Goal: Communication & Community: Ask a question

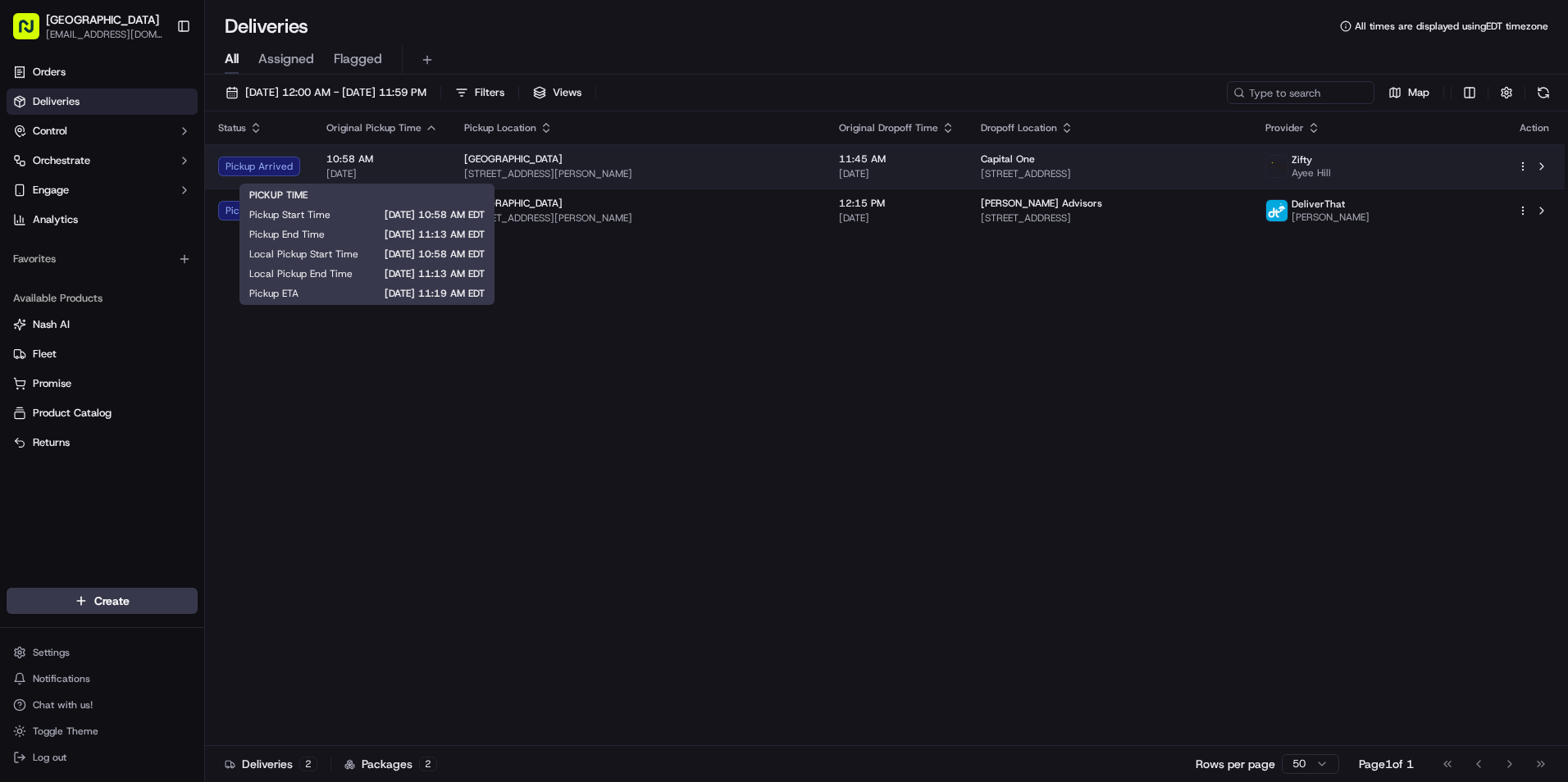
click at [384, 165] on span "10:58 AM" at bounding box center [382, 159] width 111 height 13
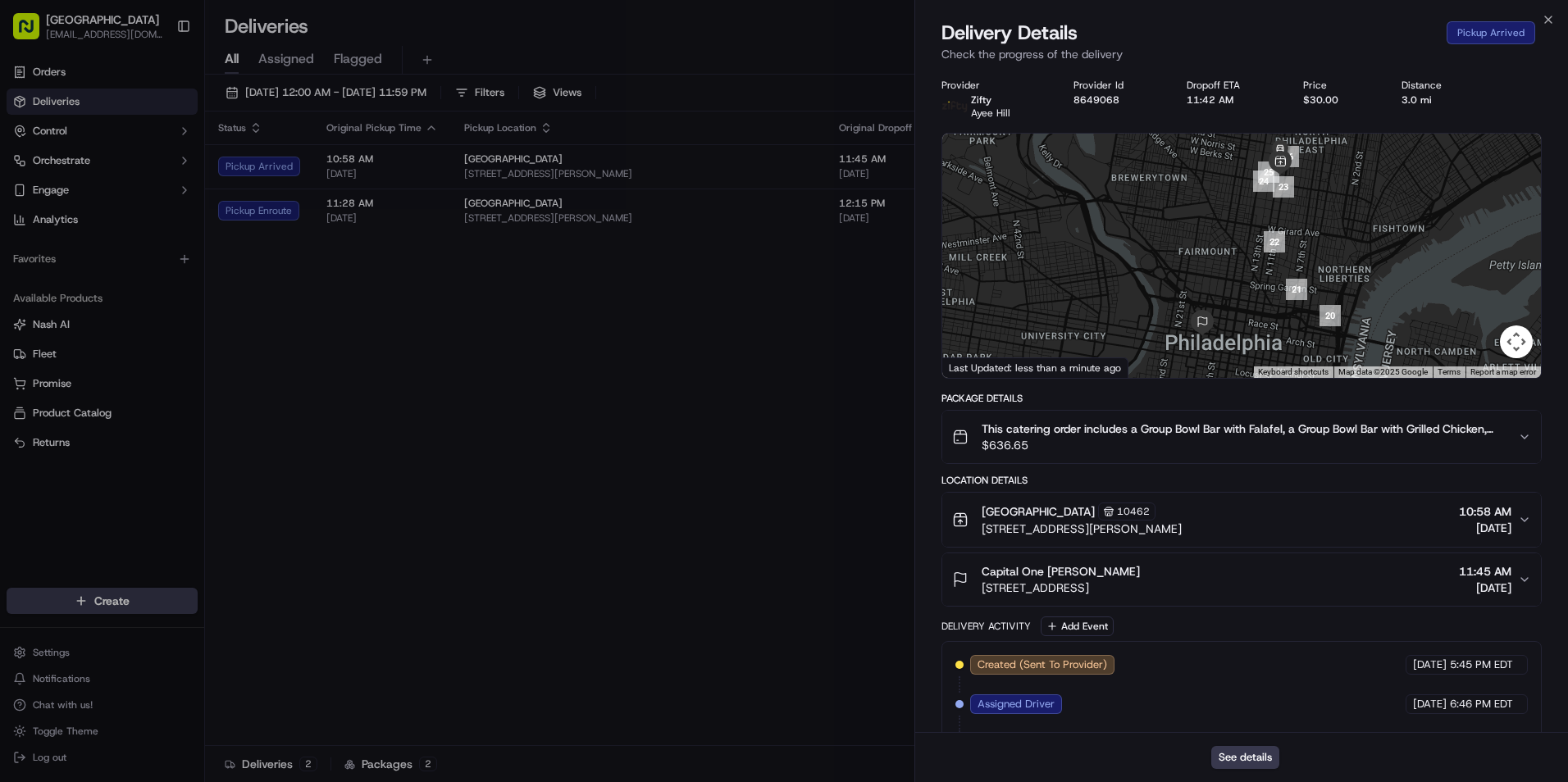
click at [1520, 520] on icon "button" at bounding box center [1525, 519] width 13 height 13
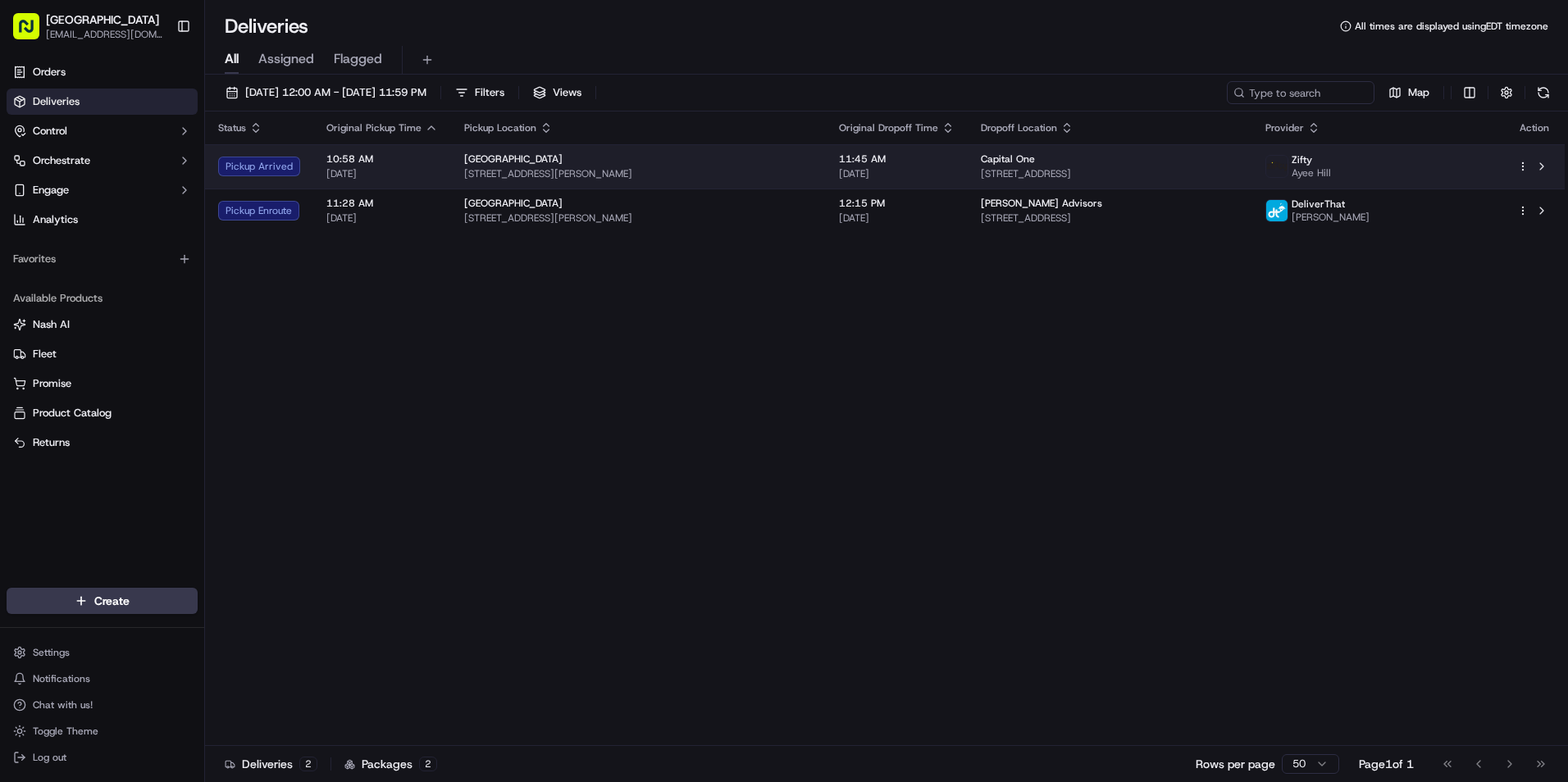
click at [283, 156] on td "Pickup Arrived" at bounding box center [259, 166] width 108 height 44
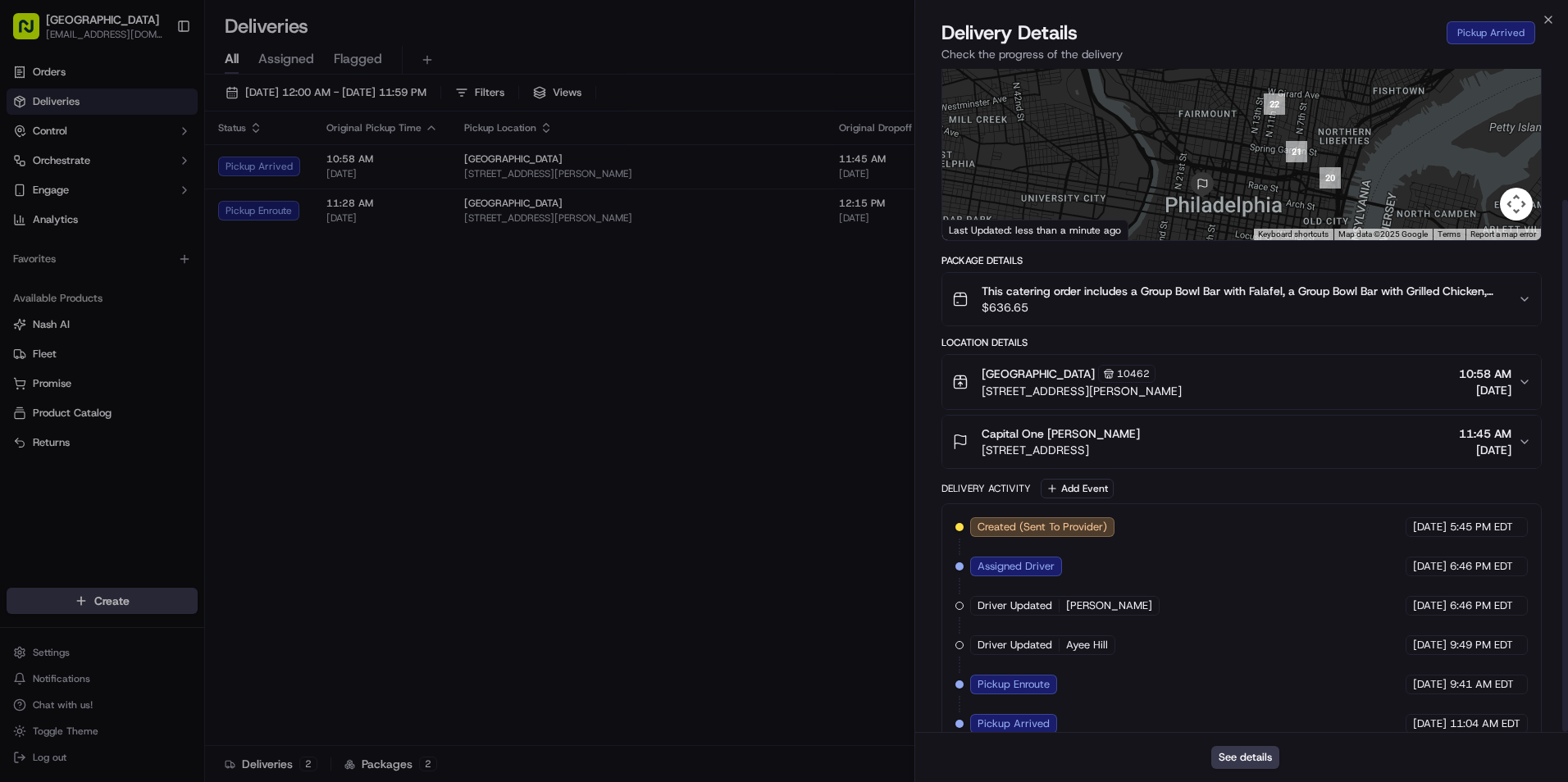
scroll to position [163, 0]
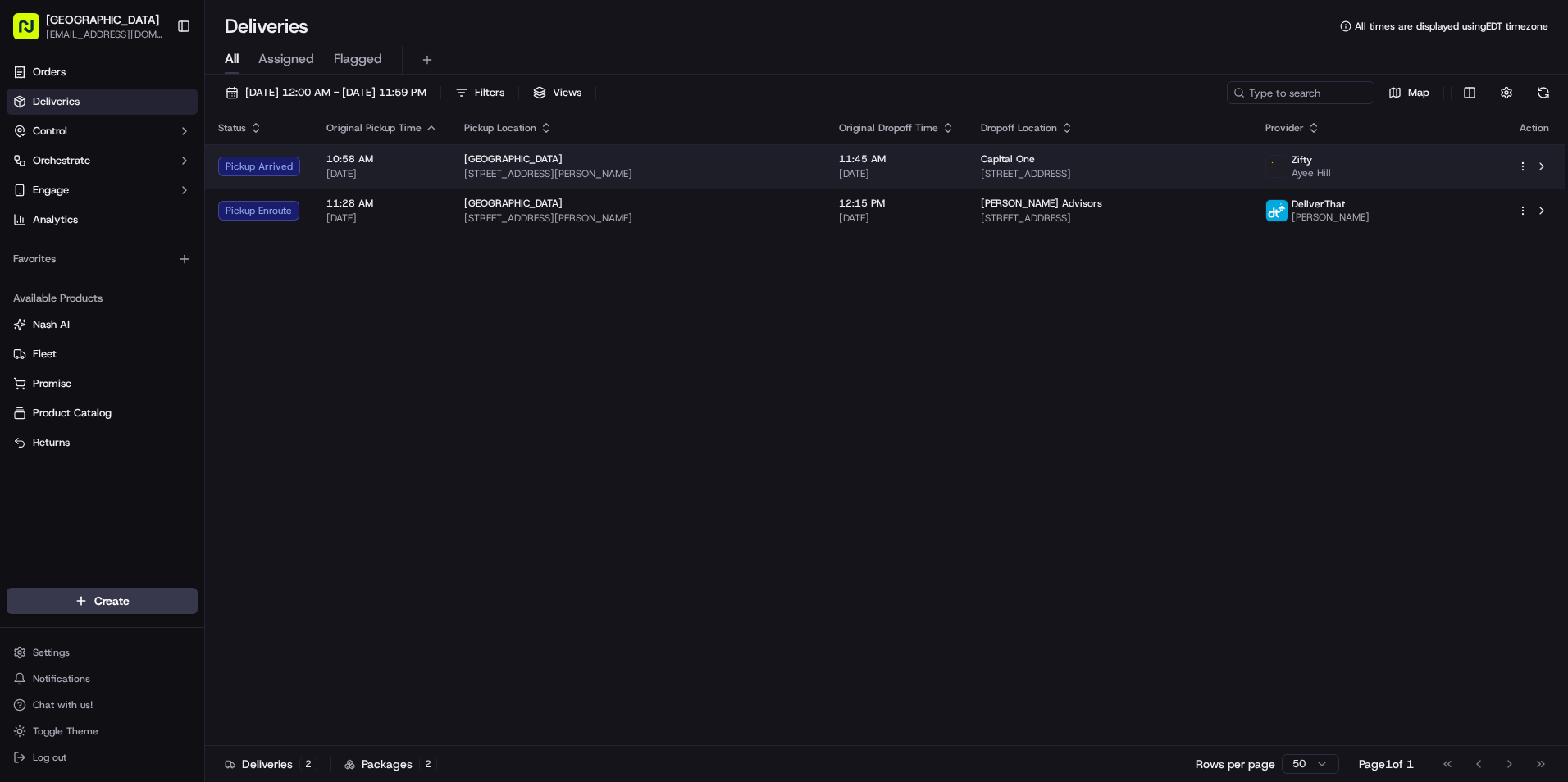
click at [1528, 168] on html "[GEOGRAPHIC_DATA] [EMAIL_ADDRESS][DOMAIN_NAME] Toggle Sidebar Orders Deliveries…" at bounding box center [784, 391] width 1568 height 782
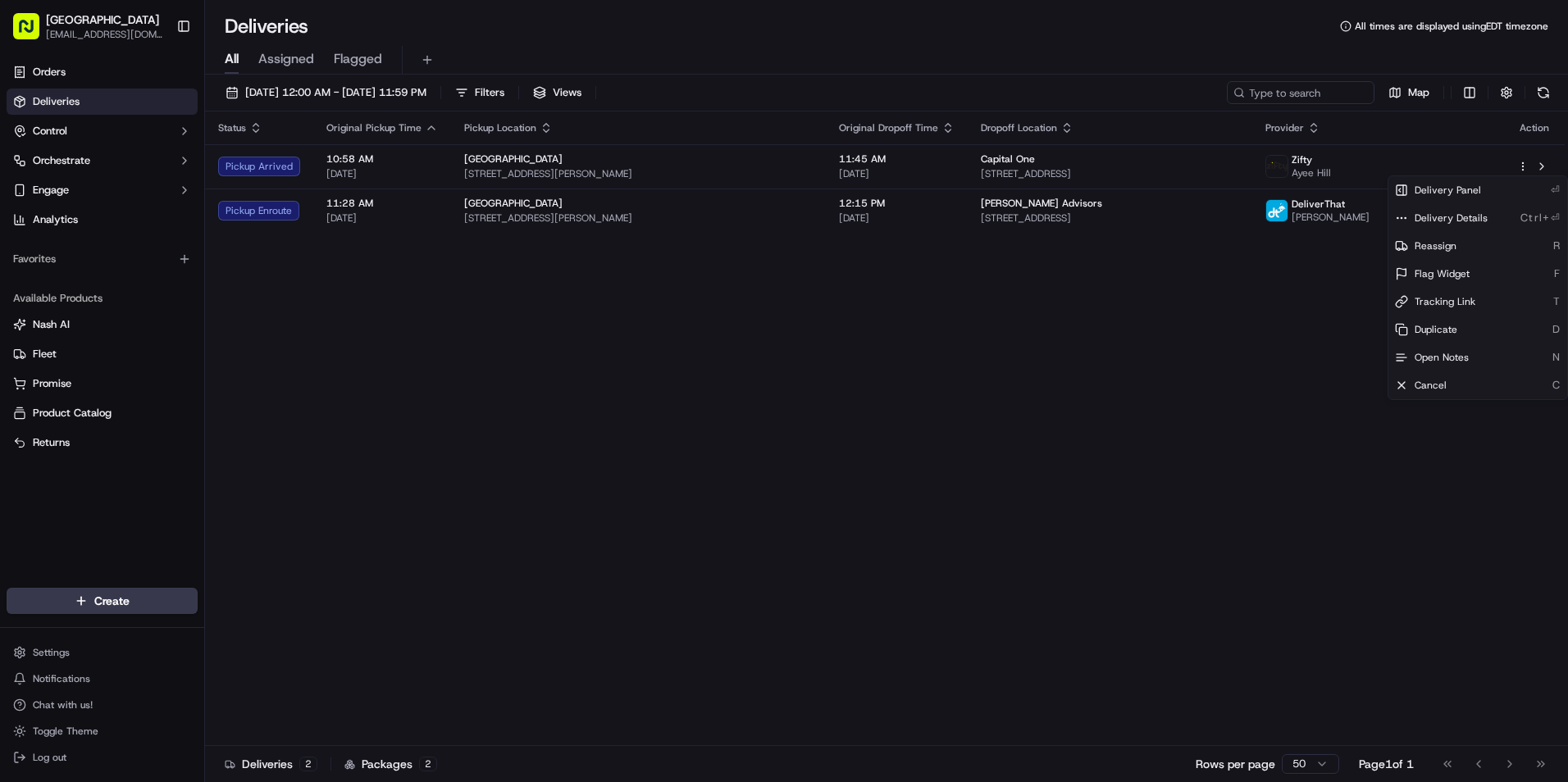
click at [1279, 175] on html "[GEOGRAPHIC_DATA] [EMAIL_ADDRESS][DOMAIN_NAME] Toggle Sidebar Orders Deliveries…" at bounding box center [784, 391] width 1568 height 782
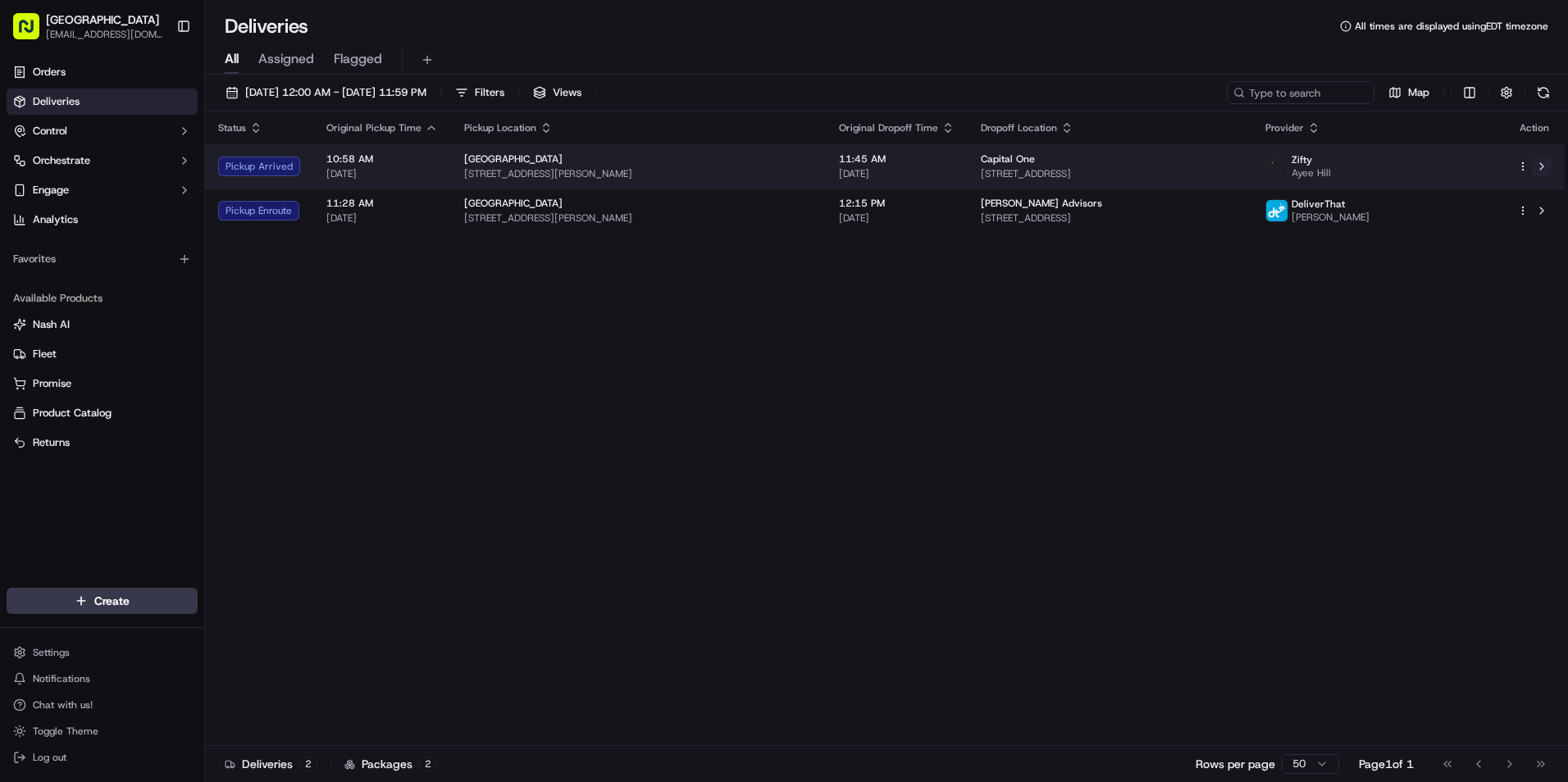
click at [1544, 165] on button at bounding box center [1541, 166] width 19 height 19
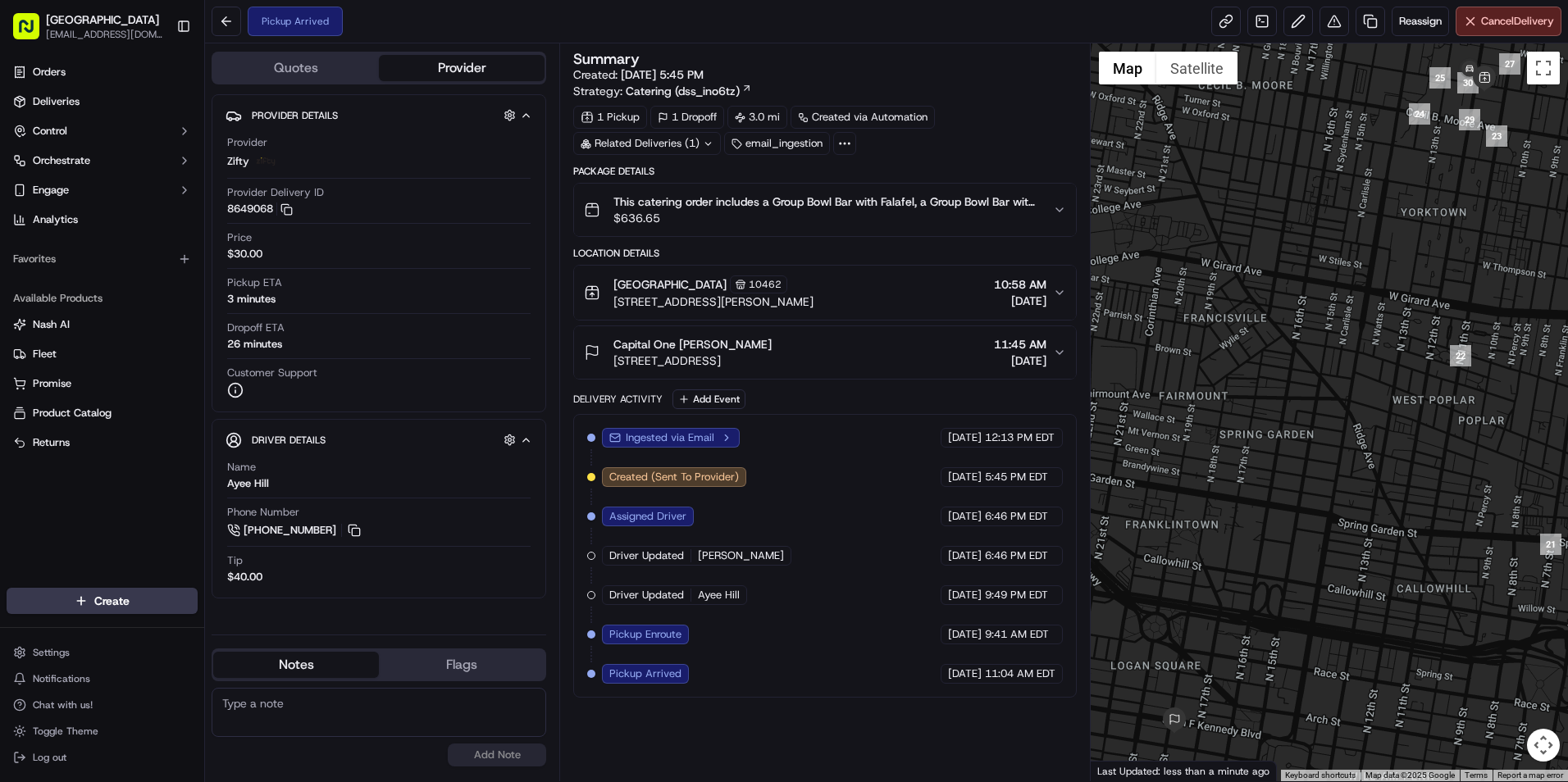
click at [1058, 302] on button "[GEOGRAPHIC_DATA] [GEOGRAPHIC_DATA][STREET_ADDRESS][PERSON_NAME] 10:58 AM [DATE]" at bounding box center [824, 292] width 502 height 54
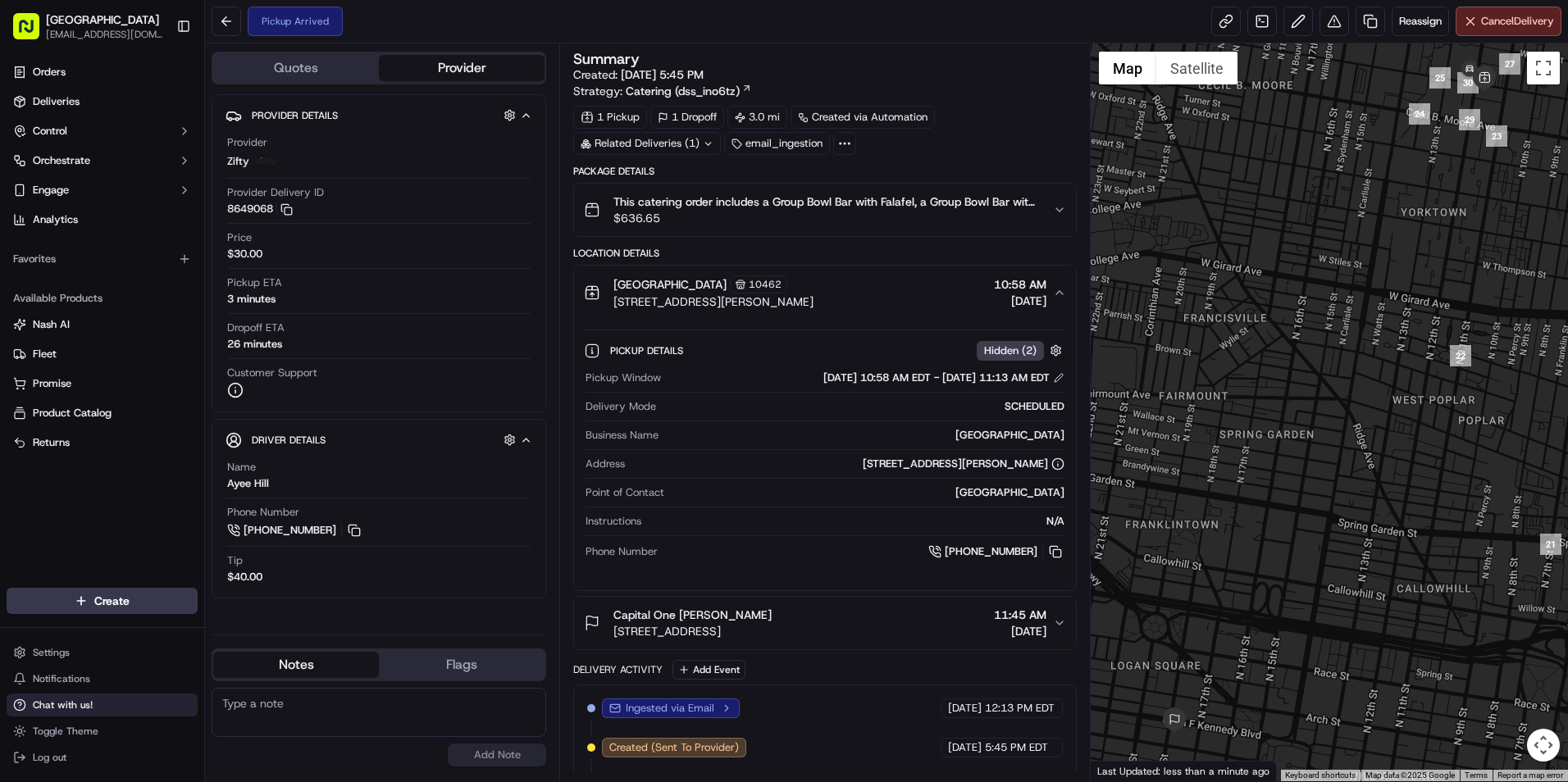
click at [61, 709] on span "Chat with us!" at bounding box center [62, 705] width 60 height 13
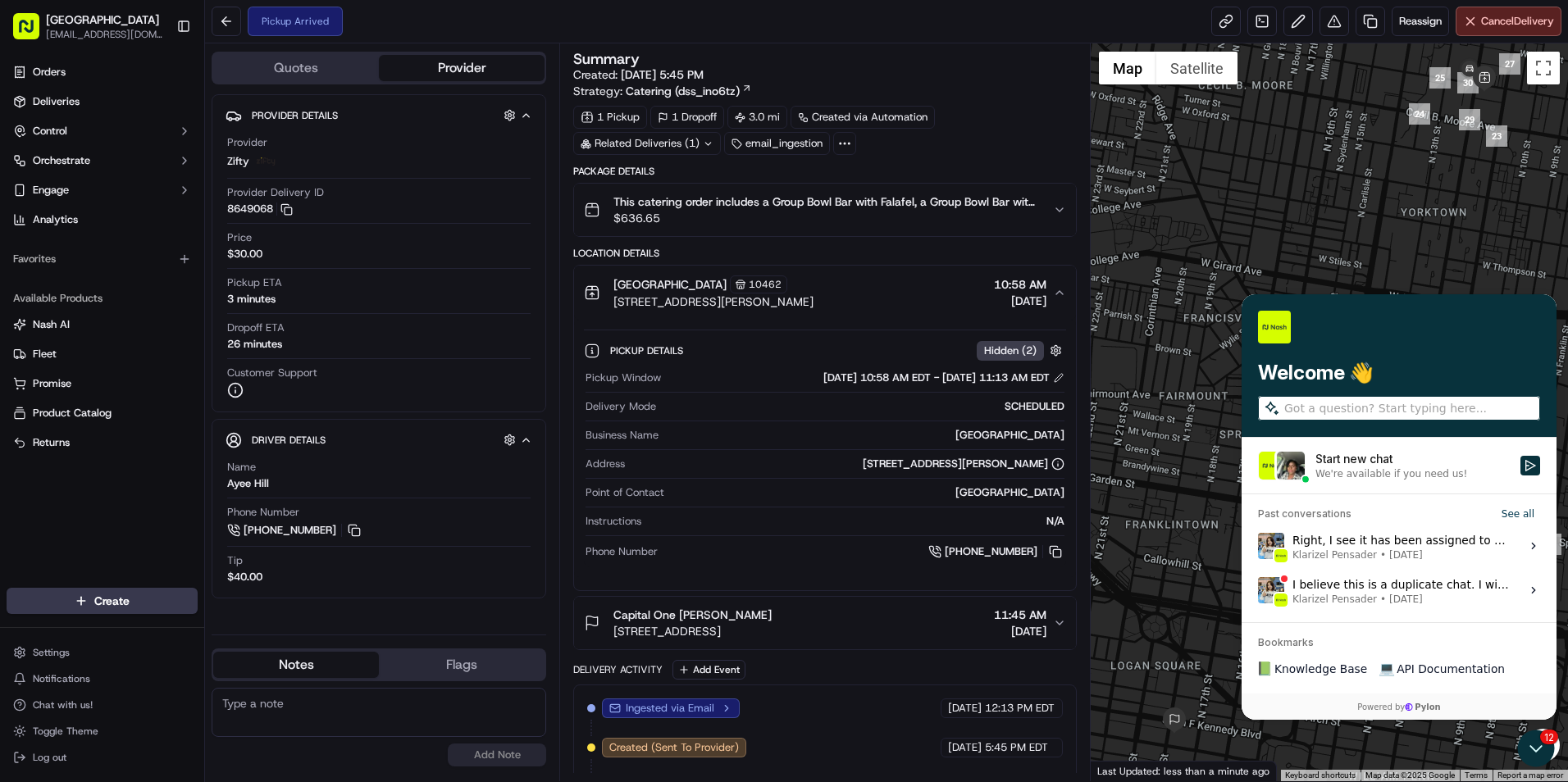
click at [1403, 406] on input "search" at bounding box center [1410, 408] width 252 height 17
click at [1419, 348] on div "Welcome 👋" at bounding box center [1399, 366] width 315 height 143
click at [1535, 475] on label "Start new chat We're available if you need us!" at bounding box center [1399, 465] width 315 height 56
click at [1535, 475] on button "Start new chat We're available if you need us!" at bounding box center [1529, 465] width 19 height 19
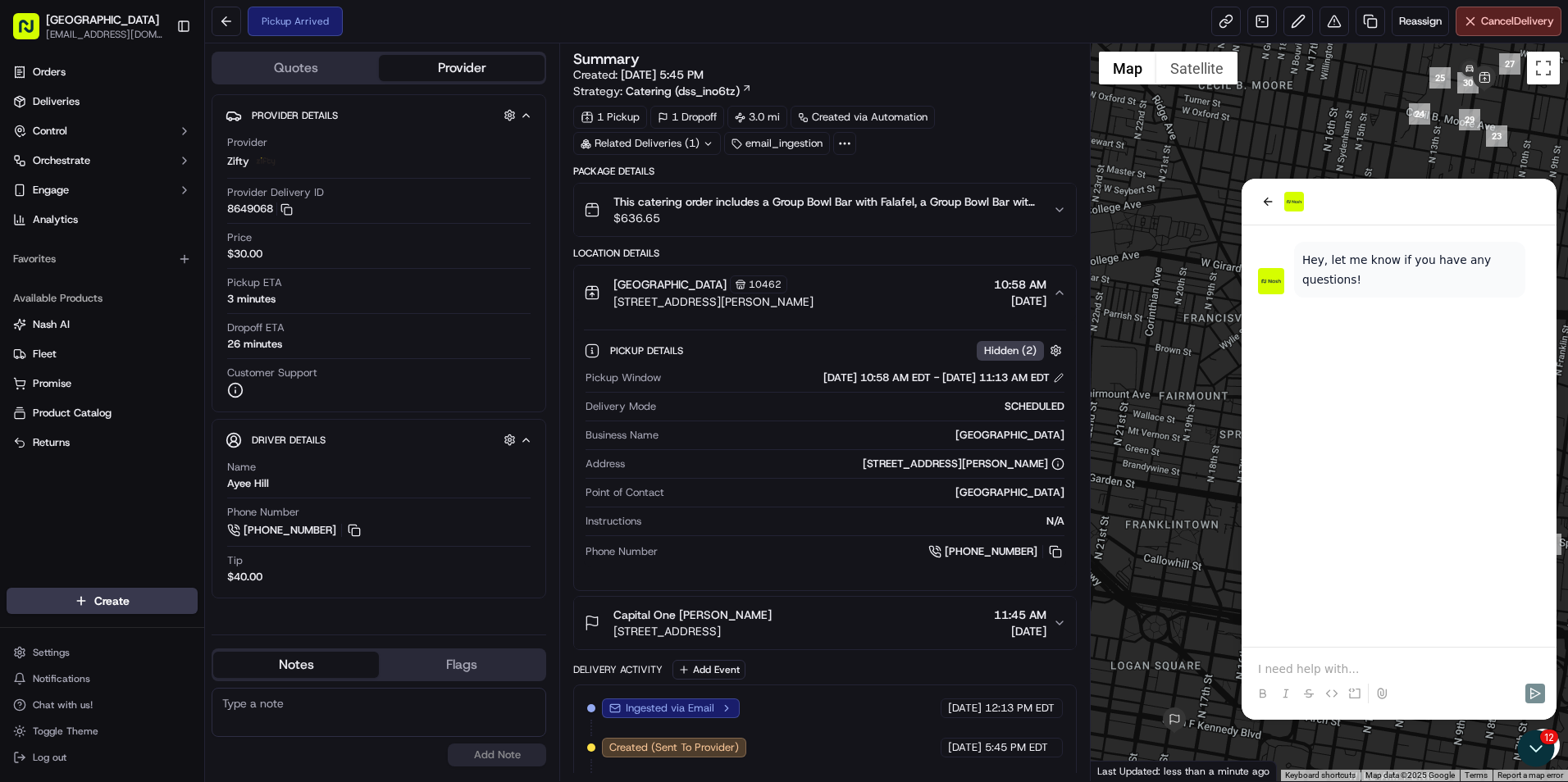
click at [1375, 671] on p at bounding box center [1398, 669] width 282 height 17
click at [1376, 664] on p at bounding box center [1398, 669] width 282 height 17
click at [1344, 666] on p at bounding box center [1398, 669] width 282 height 17
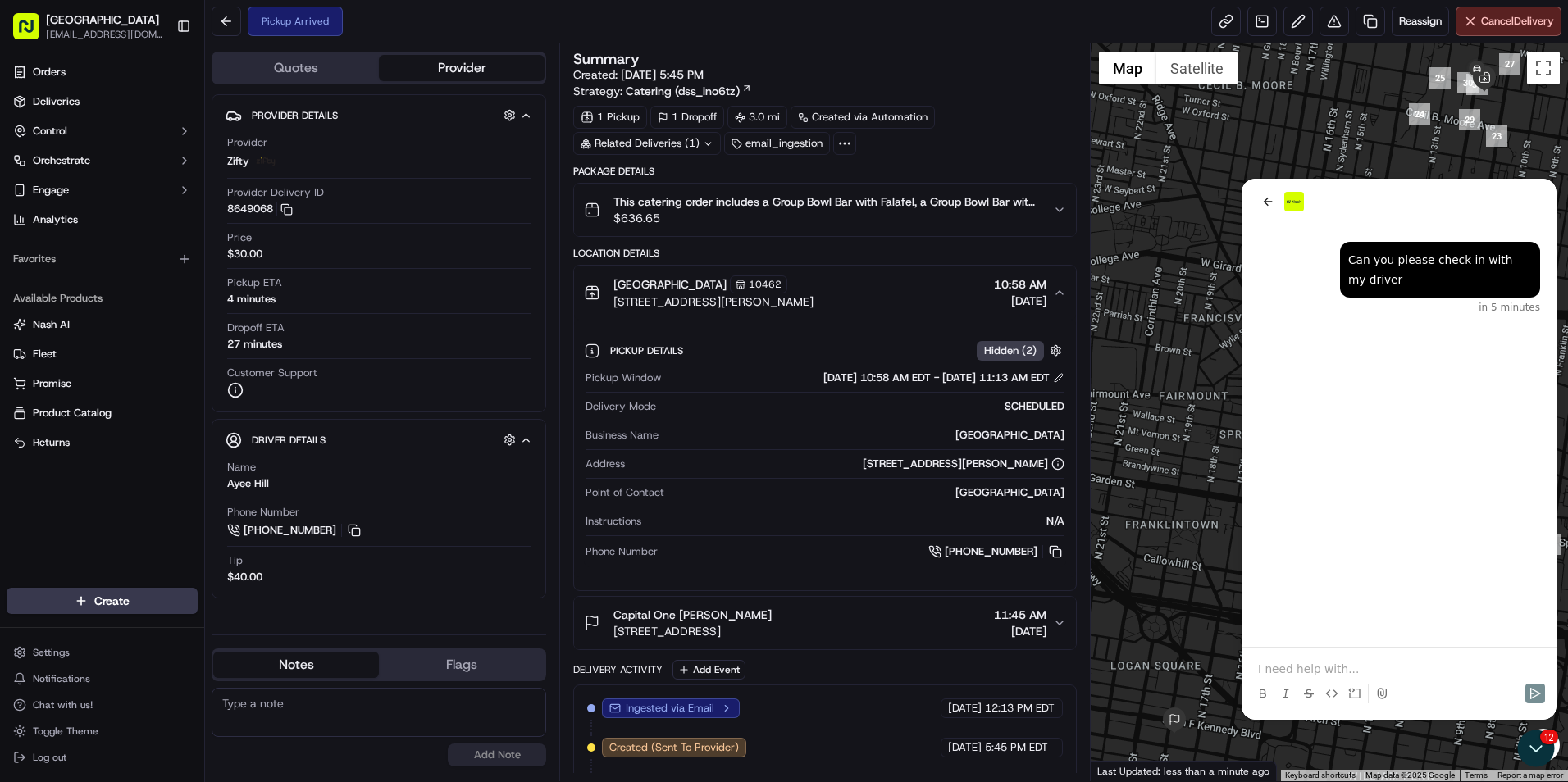
click at [1363, 669] on p at bounding box center [1398, 669] width 282 height 17
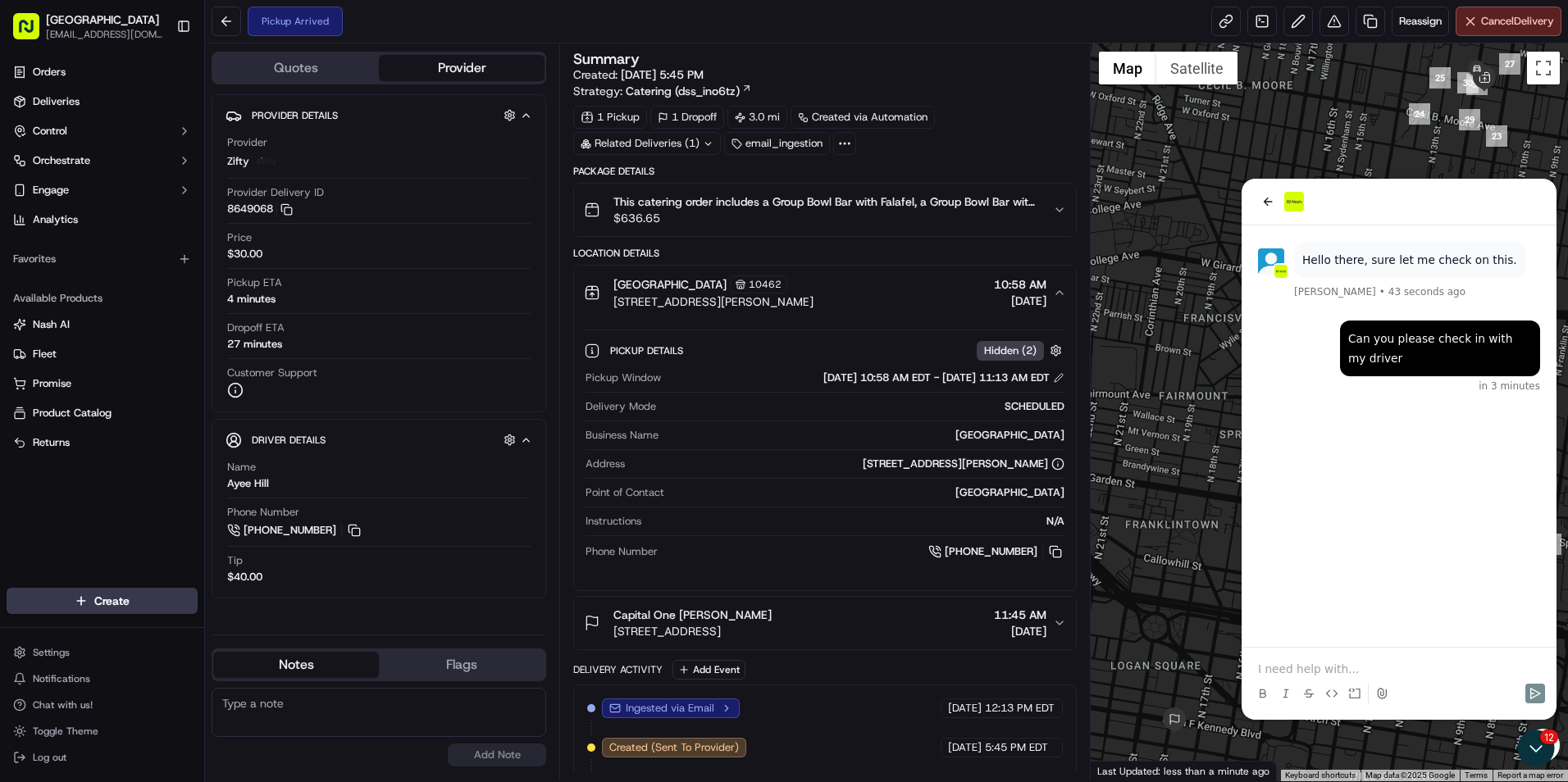
click at [1354, 658] on div at bounding box center [1399, 679] width 302 height 62
drag, startPoint x: 1350, startPoint y: 668, endPoint x: 1364, endPoint y: 656, distance: 18.4
click at [1350, 668] on p at bounding box center [1398, 669] width 282 height 17
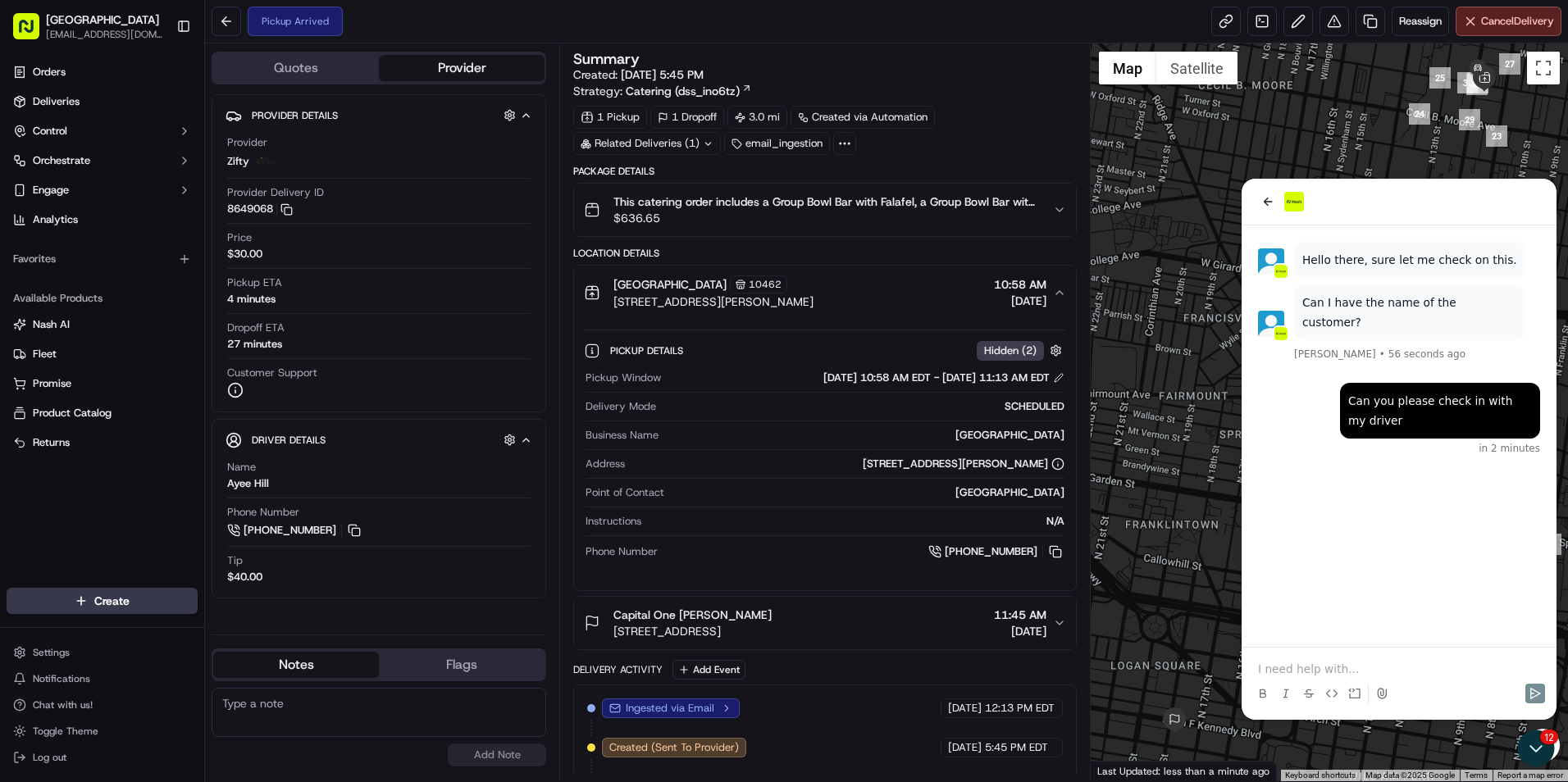
click at [1300, 665] on p at bounding box center [1398, 669] width 282 height 17
click at [1300, 666] on p at bounding box center [1398, 669] width 282 height 17
click at [1350, 662] on p at bounding box center [1398, 669] width 282 height 17
click at [1379, 663] on p at bounding box center [1398, 669] width 282 height 17
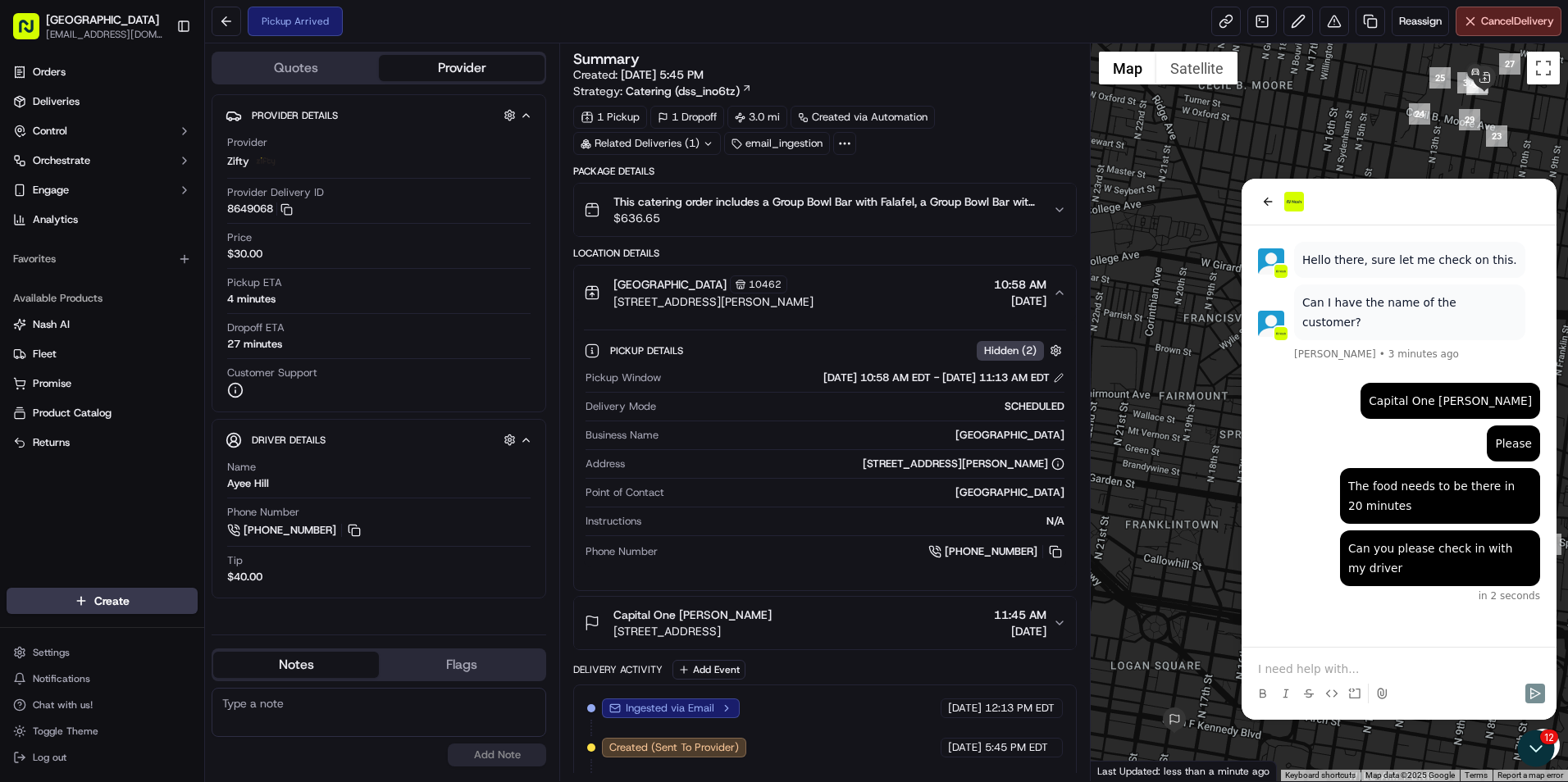
scroll to position [90, 0]
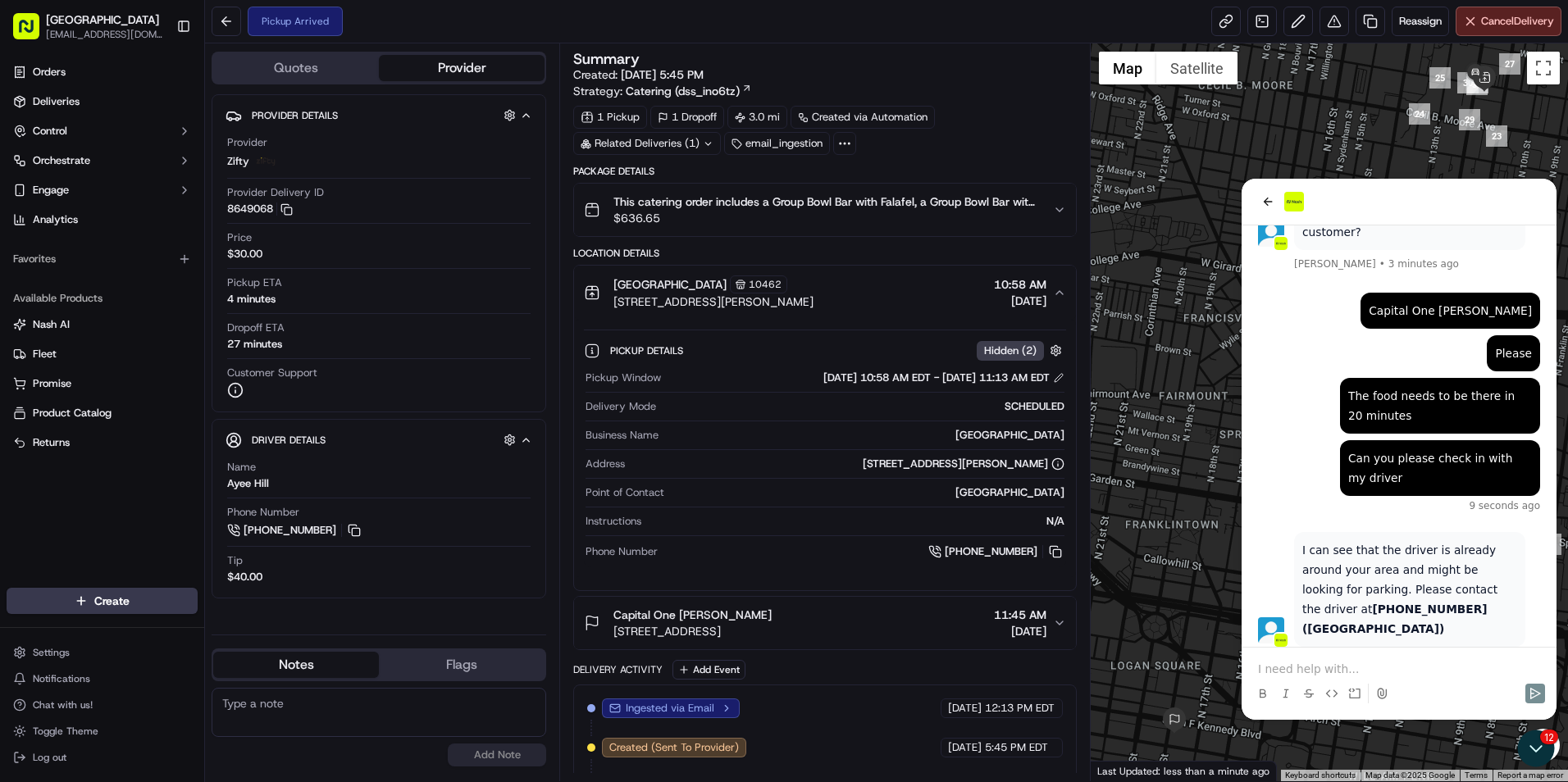
drag, startPoint x: 1321, startPoint y: 661, endPoint x: 1329, endPoint y: 628, distance: 34.0
click at [1329, 642] on div "I can see that the driver is already around your area and might be looking for …" at bounding box center [1399, 450] width 315 height 542
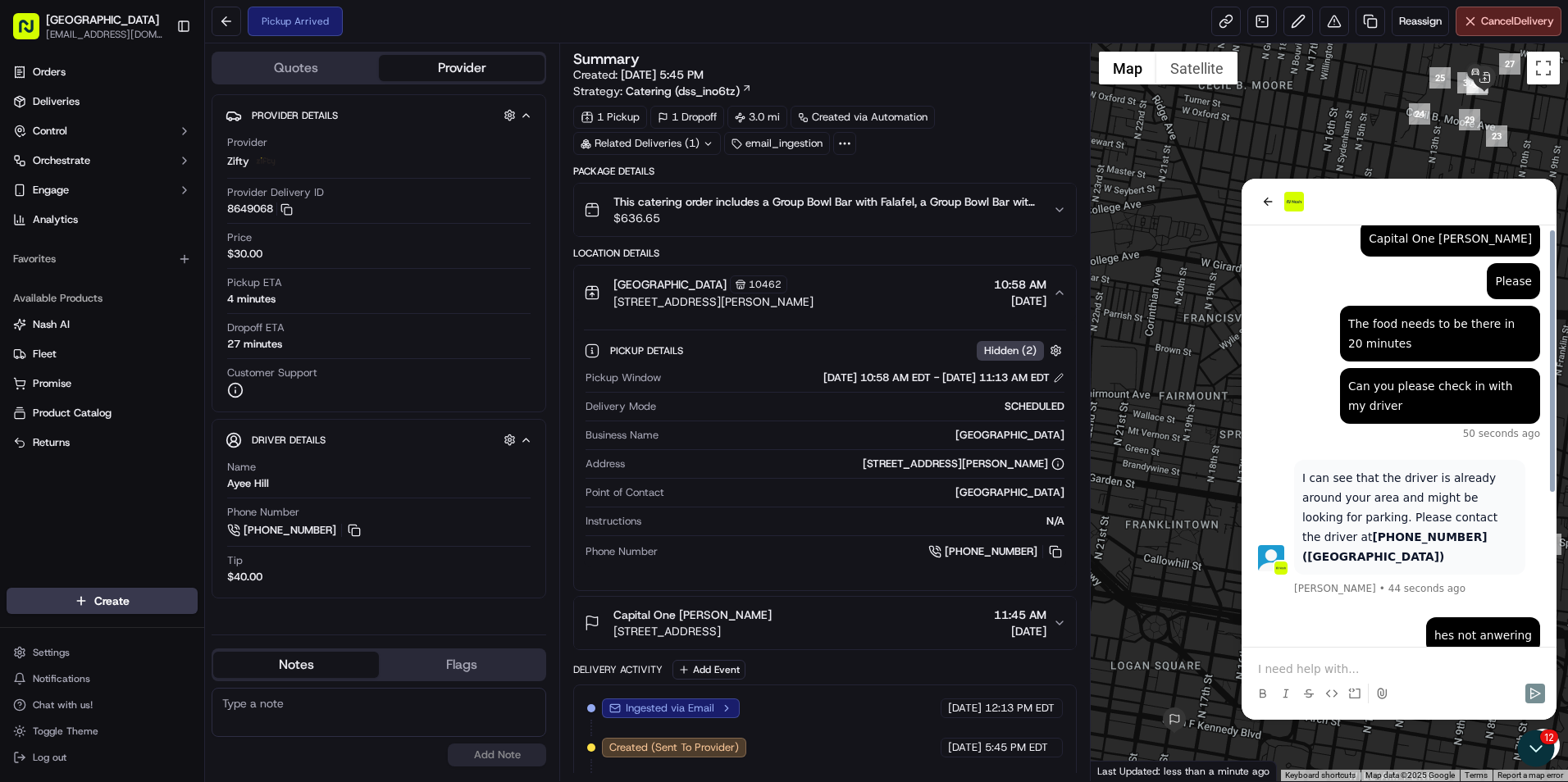
scroll to position [241, 0]
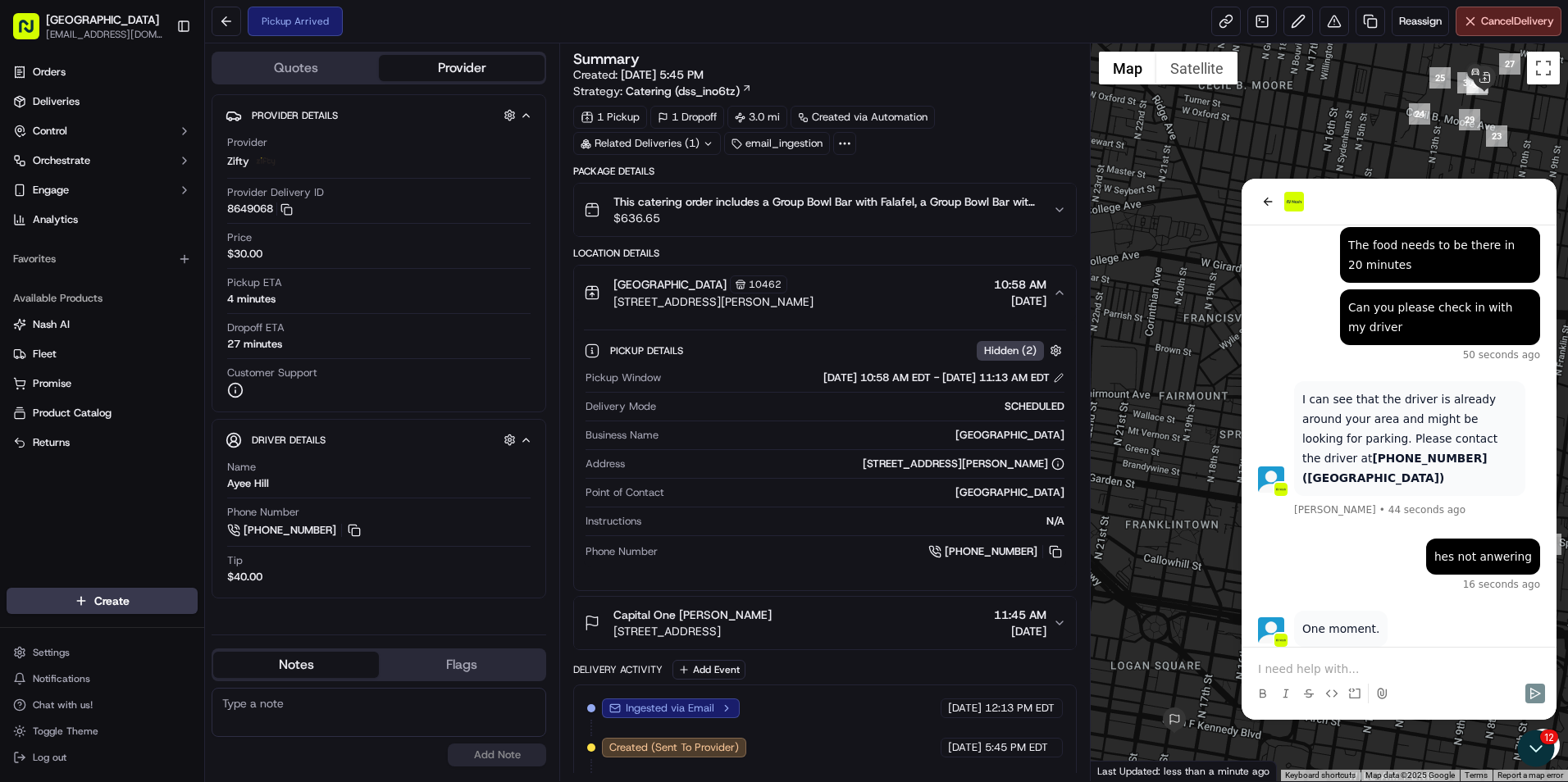
click at [1362, 652] on div at bounding box center [1399, 679] width 302 height 62
click at [1366, 665] on p at bounding box center [1398, 669] width 282 height 17
click at [1381, 665] on p at bounding box center [1398, 669] width 282 height 17
drag, startPoint x: 1394, startPoint y: 192, endPoint x: 1018, endPoint y: -9, distance: 426.4
click at [1242, 179] on html "One moment. Angelique Valdez • just now hes not anwering 16 seconds ago I can s…" at bounding box center [1399, 450] width 315 height 542
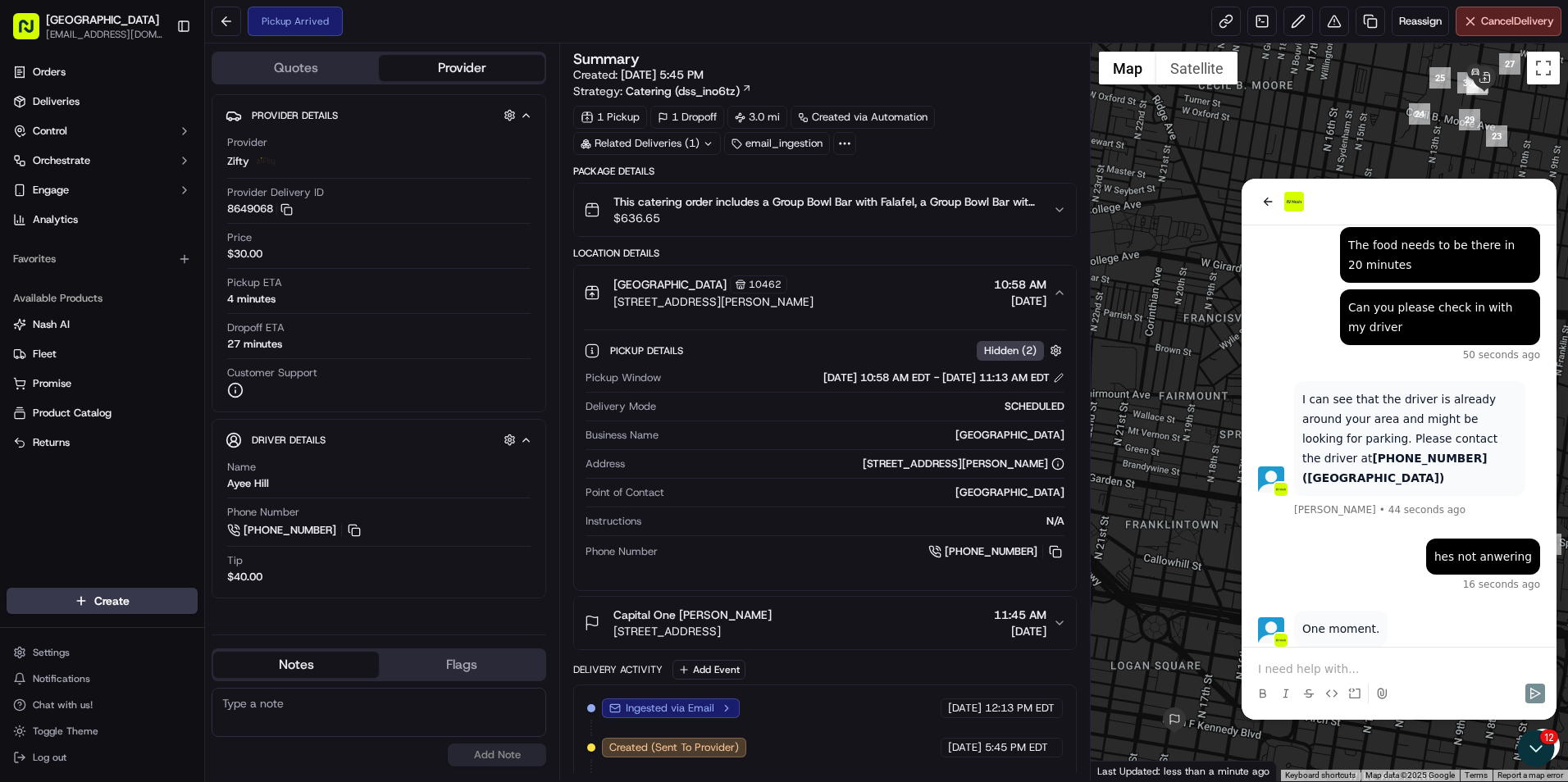
click at [1412, 210] on div at bounding box center [1399, 202] width 315 height 47
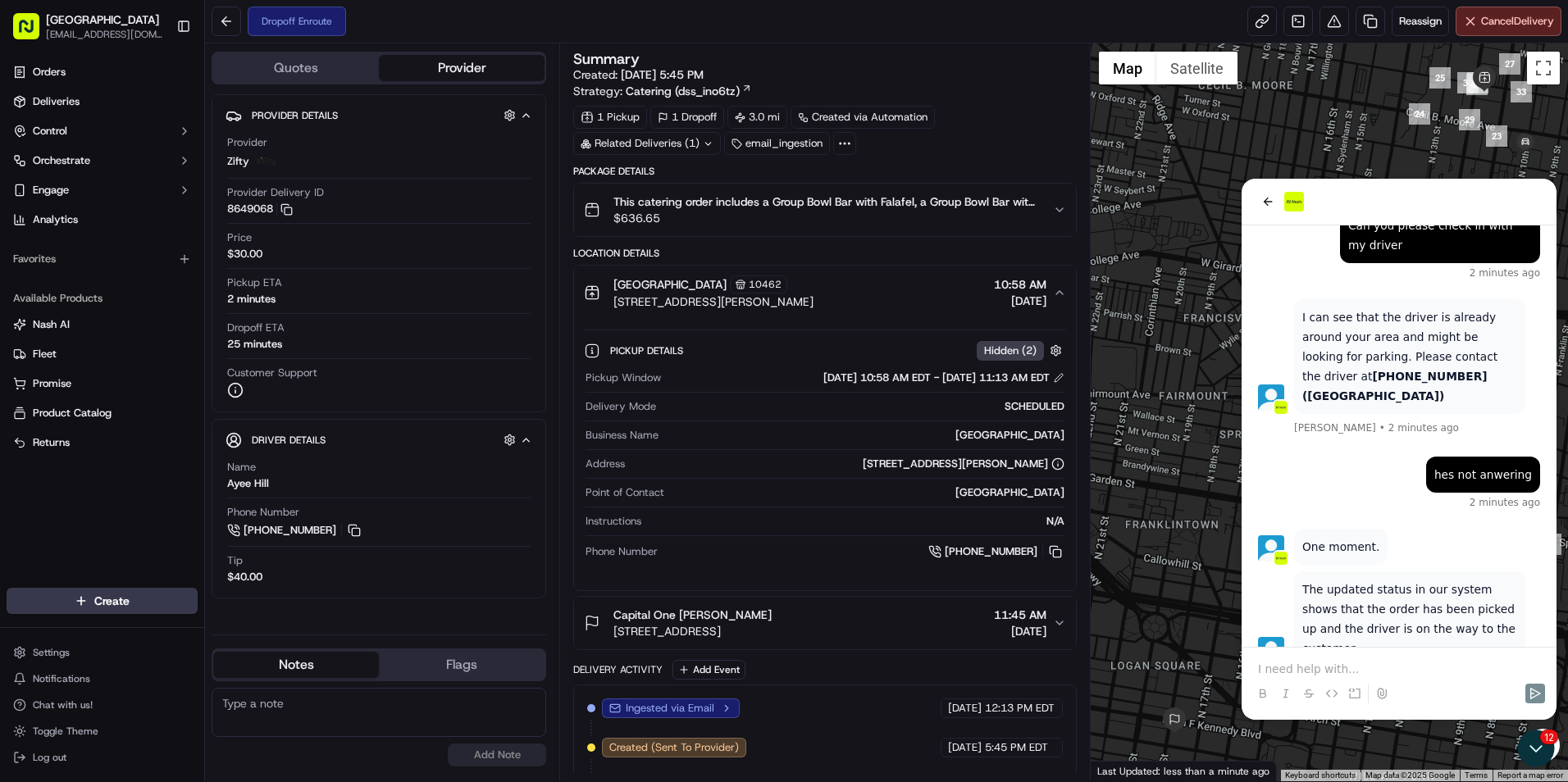
click at [1456, 656] on div at bounding box center [1399, 679] width 302 height 62
click at [1369, 677] on div at bounding box center [1399, 694] width 302 height 33
click at [1369, 676] on p at bounding box center [1398, 669] width 282 height 17
click at [1296, 670] on p at bounding box center [1398, 669] width 282 height 17
click at [1265, 204] on icon "back" at bounding box center [1268, 202] width 13 height 13
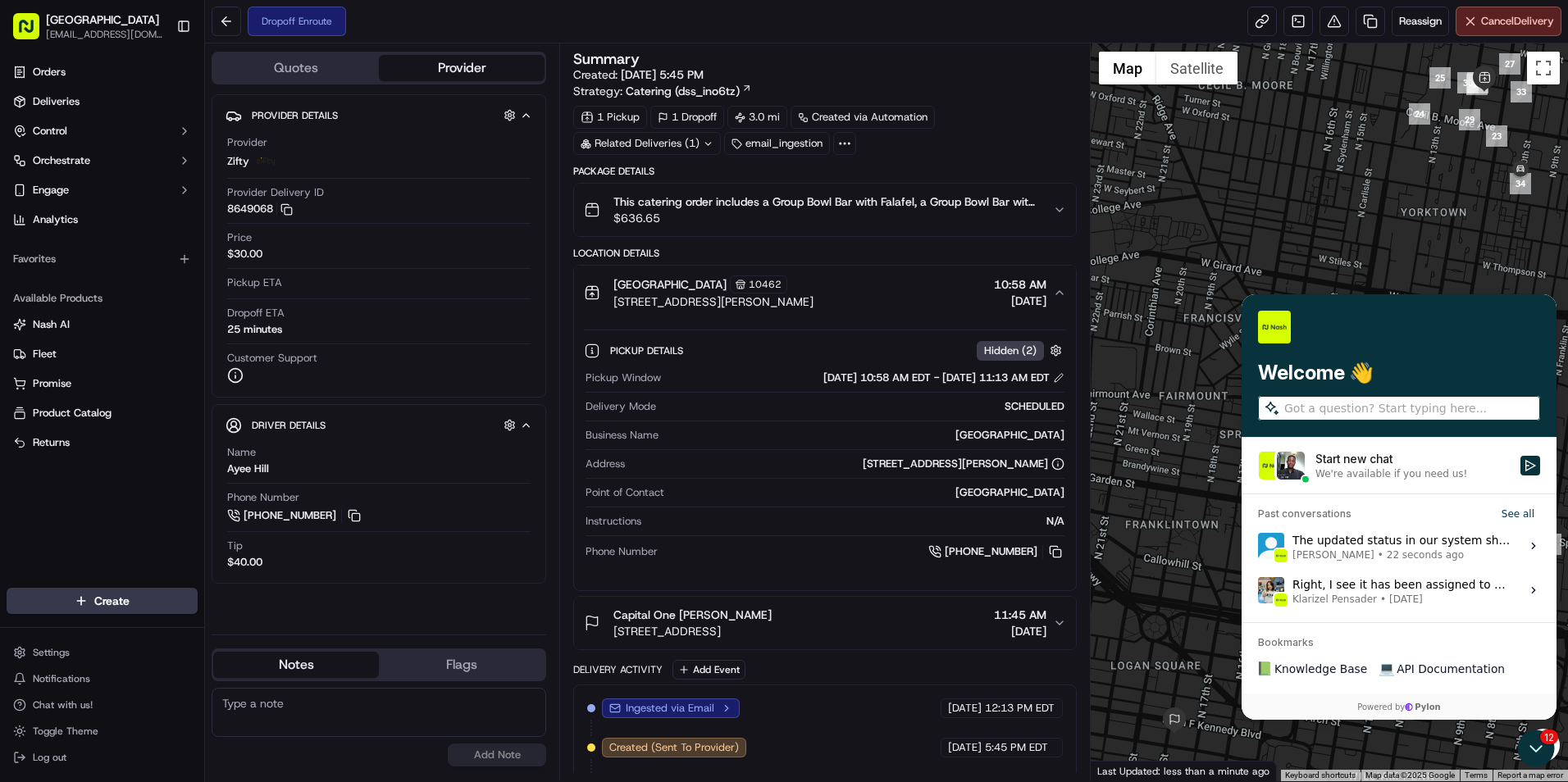
click at [879, 42] on div "Dropoff Enroute Reassign Cancel Delivery" at bounding box center [886, 21] width 1363 height 43
click at [879, 23] on div "Dropoff Enroute Reassign Cancel Delivery" at bounding box center [886, 21] width 1363 height 43
